Goal: Transaction & Acquisition: Obtain resource

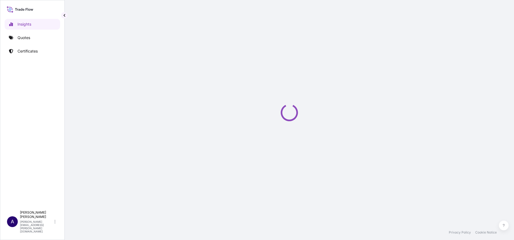
select select "2025"
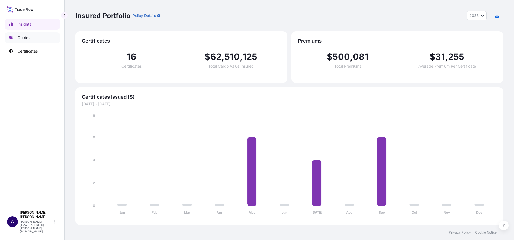
click at [27, 37] on p "Quotes" at bounding box center [24, 37] width 13 height 5
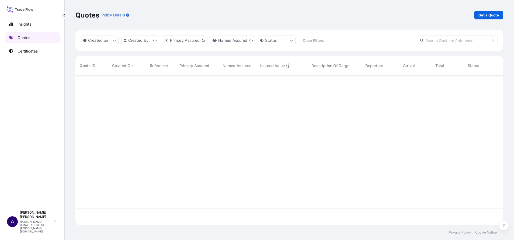
scroll to position [146, 422]
click at [487, 15] on p "Get a Quote" at bounding box center [489, 14] width 20 height 5
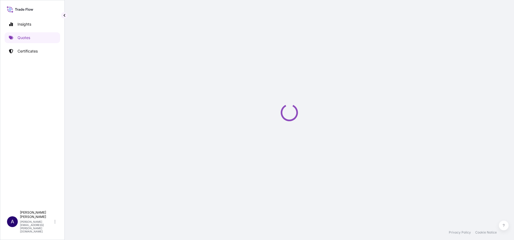
select select "Sea"
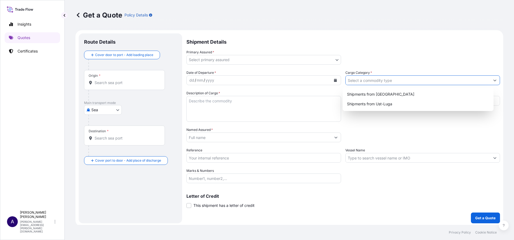
click at [376, 82] on input "Cargo Category *" at bounding box center [418, 81] width 145 height 10
click at [418, 66] on div "Shipment Details Primary Assured * Select primary assured Birgey Consulting Co.…" at bounding box center [344, 128] width 314 height 190
